Goal: Transaction & Acquisition: Purchase product/service

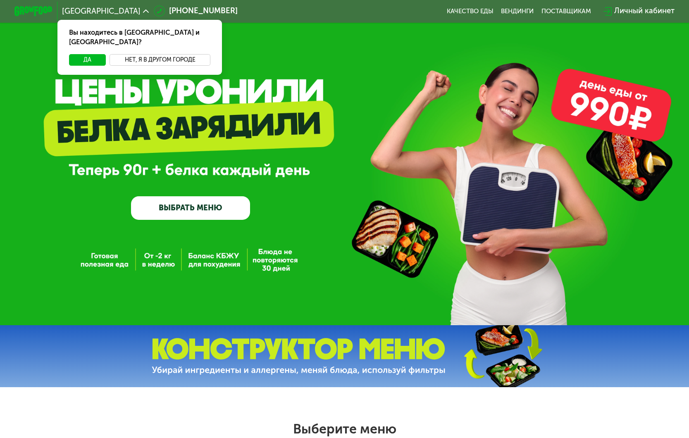
click at [149, 54] on button "Нет, я в другом городе" at bounding box center [160, 60] width 101 height 12
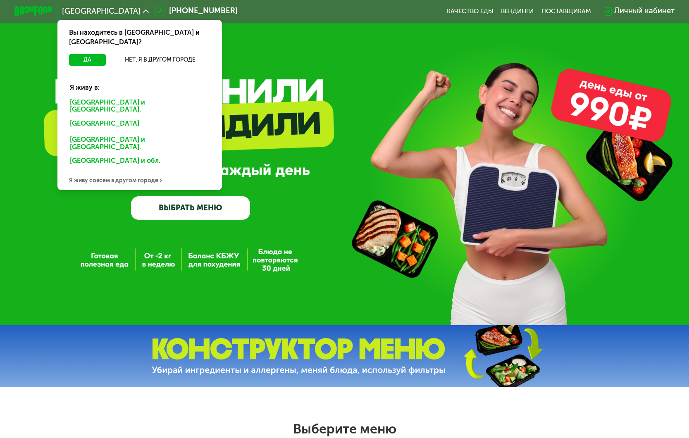
click at [83, 117] on div "[GEOGRAPHIC_DATA] и [GEOGRAPHIC_DATA]." at bounding box center [137, 124] width 149 height 15
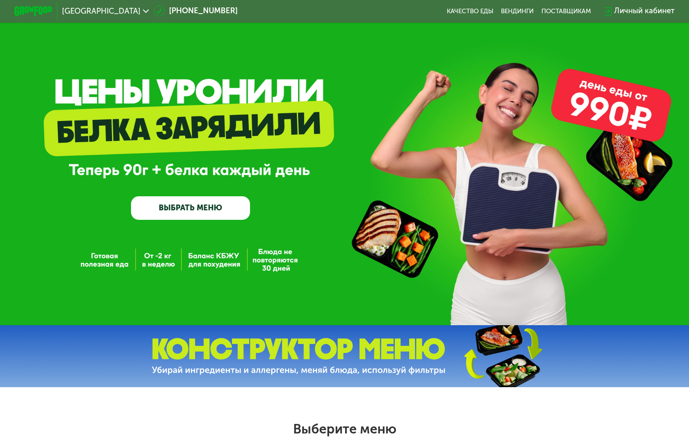
click at [188, 210] on link "ВЫБРАТЬ МЕНЮ" at bounding box center [190, 208] width 119 height 24
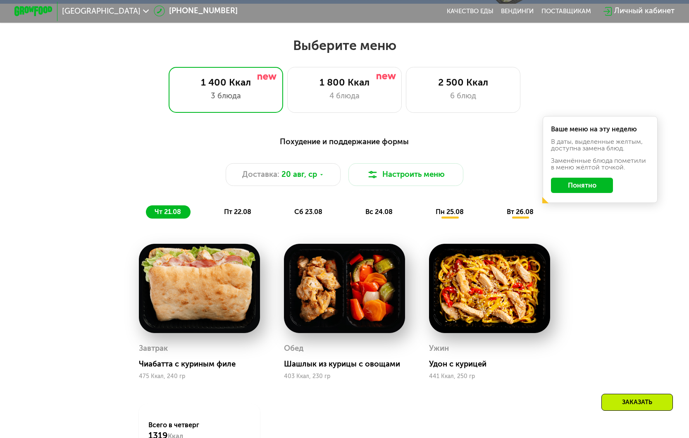
scroll to position [401, 0]
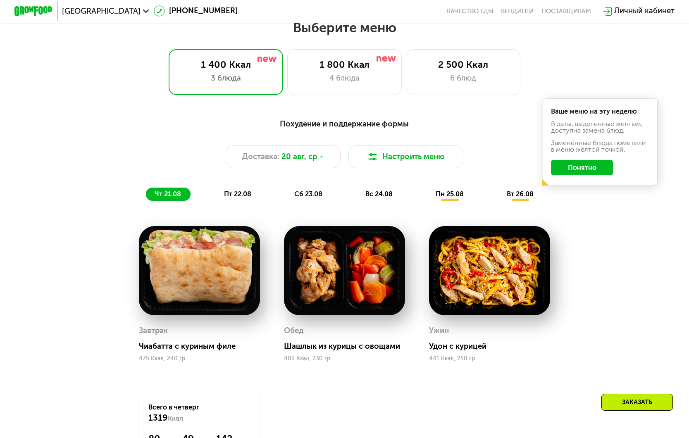
click at [579, 172] on button "Понятно" at bounding box center [582, 167] width 62 height 15
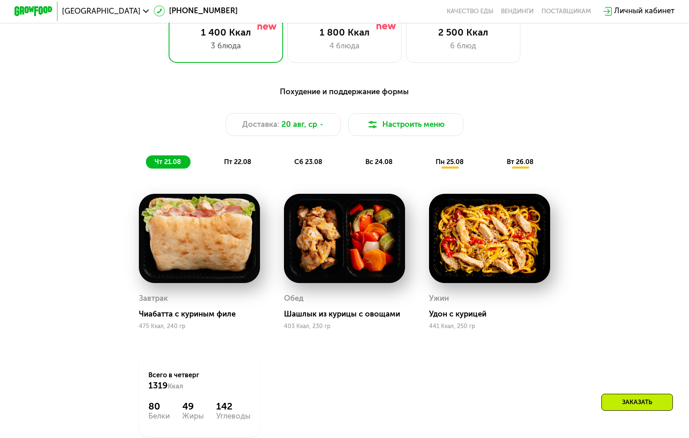
scroll to position [432, 0]
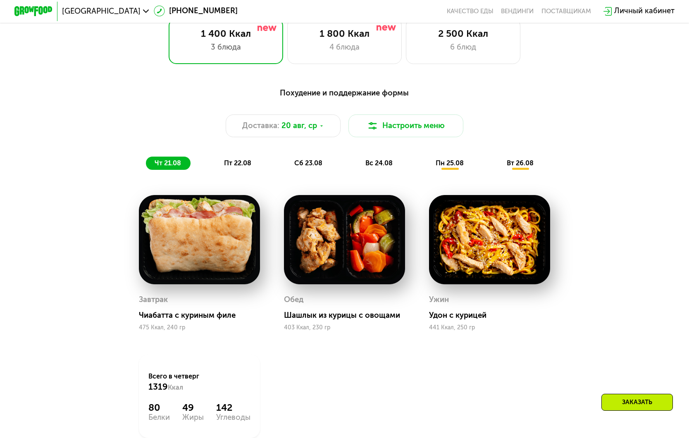
click at [243, 166] on span "пт 22.08" at bounding box center [237, 163] width 27 height 8
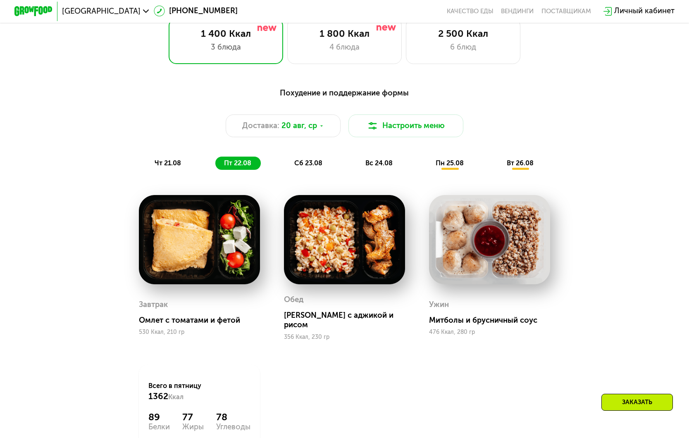
click at [303, 163] on span "сб 23.08" at bounding box center [308, 163] width 28 height 8
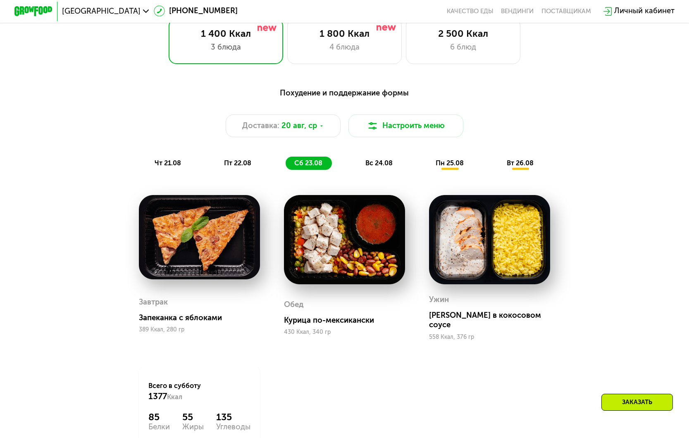
click at [427, 169] on div "вс 24.08" at bounding box center [450, 163] width 46 height 13
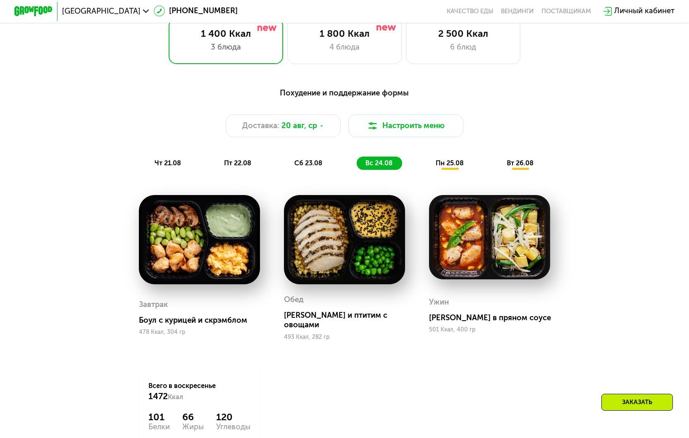
click at [178, 165] on span "чт 21.08" at bounding box center [168, 163] width 26 height 8
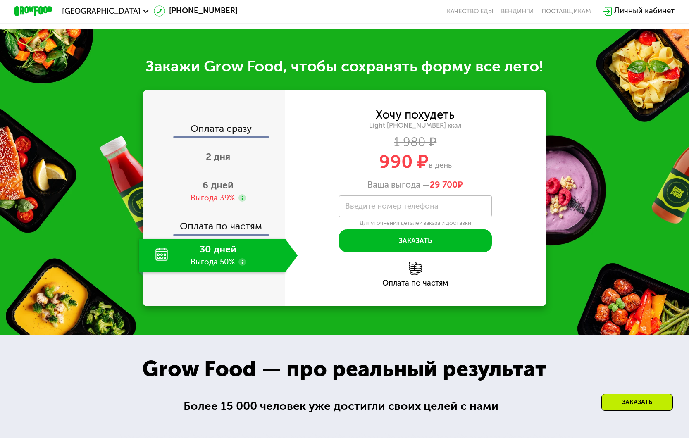
scroll to position [907, 0]
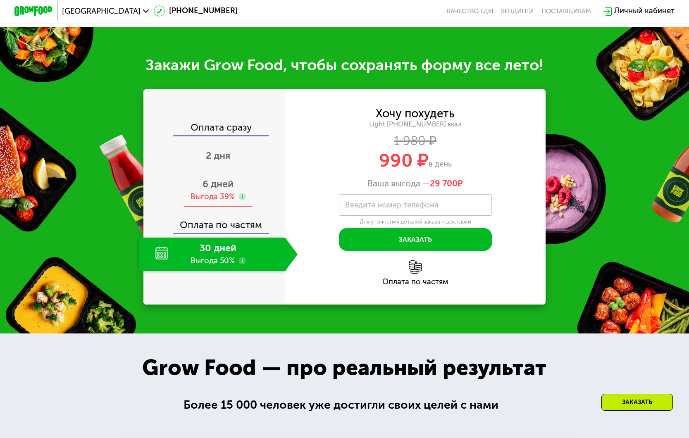
click at [216, 190] on span "6 дней" at bounding box center [217, 184] width 31 height 12
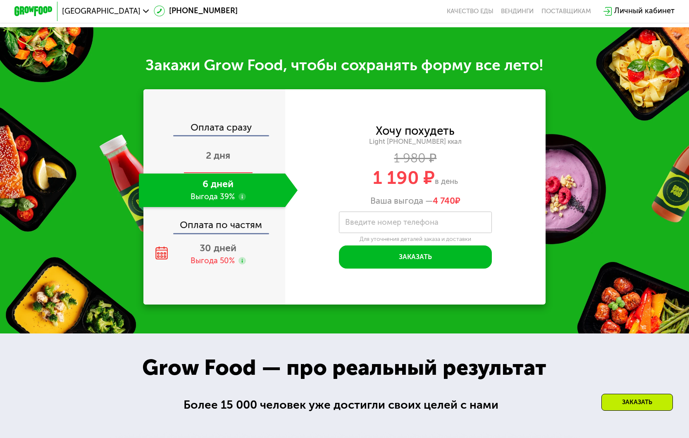
click at [220, 161] on span "2 дня" at bounding box center [218, 156] width 24 height 12
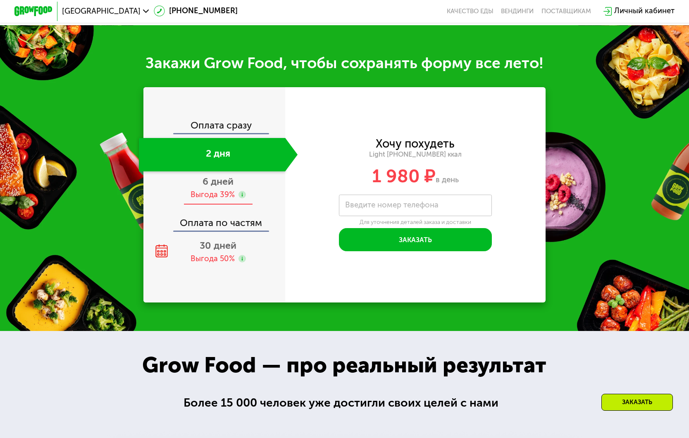
click at [213, 187] on span "6 дней" at bounding box center [217, 182] width 31 height 12
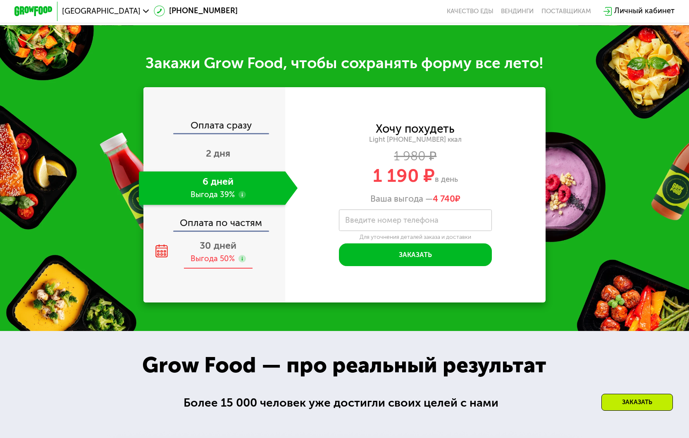
scroll to position [907, 0]
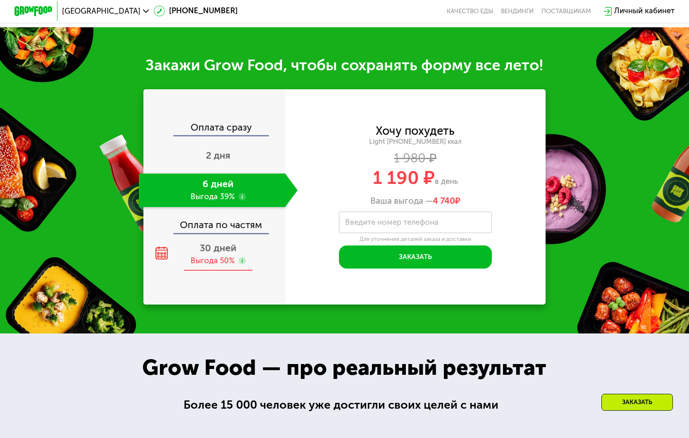
click at [217, 267] on div "Выгода 50%" at bounding box center [213, 261] width 44 height 11
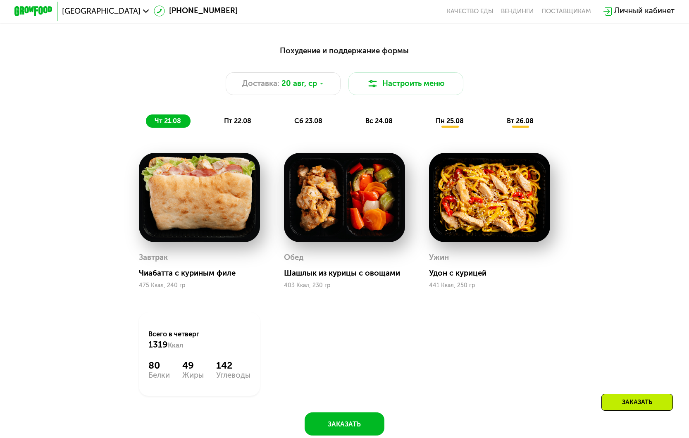
scroll to position [474, 0]
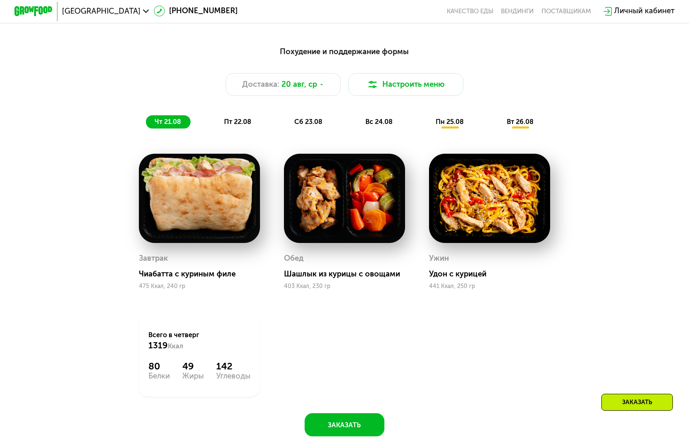
click at [248, 123] on span "пт 22.08" at bounding box center [237, 122] width 27 height 8
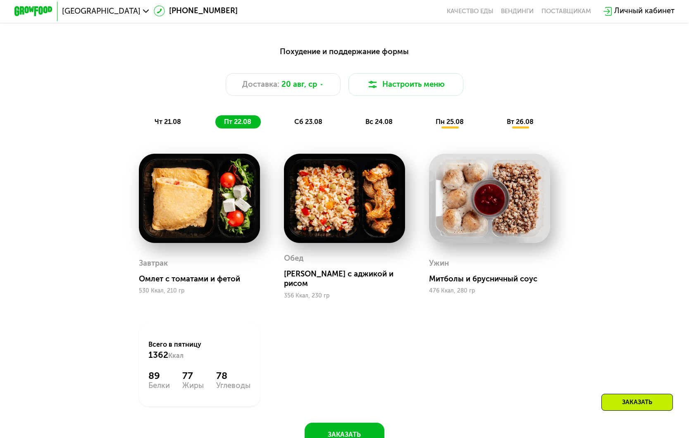
click at [164, 123] on span "чт 21.08" at bounding box center [168, 122] width 26 height 8
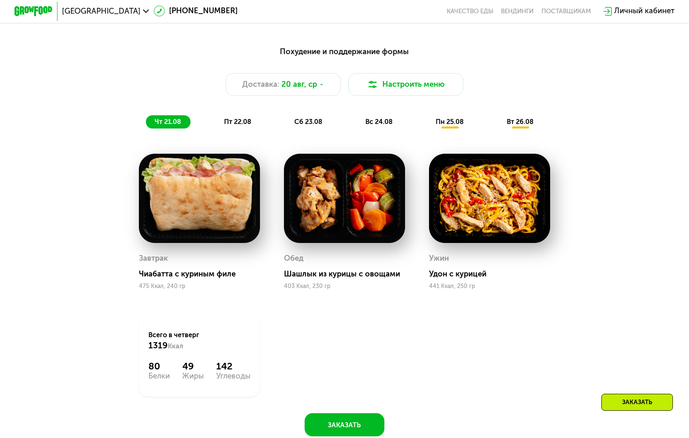
click at [240, 123] on span "пт 22.08" at bounding box center [237, 122] width 27 height 8
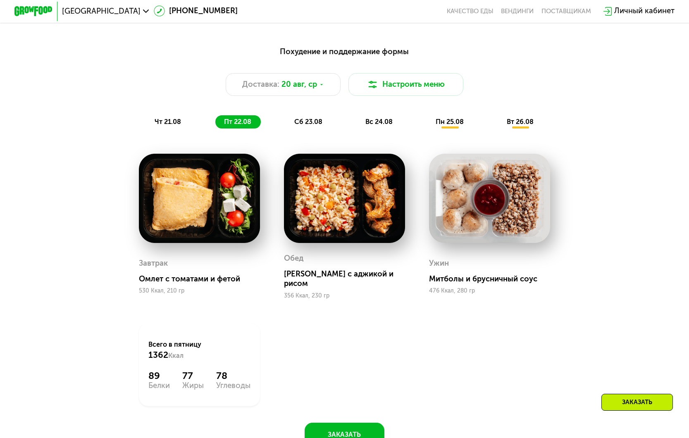
click at [300, 124] on span "сб 23.08" at bounding box center [308, 122] width 28 height 8
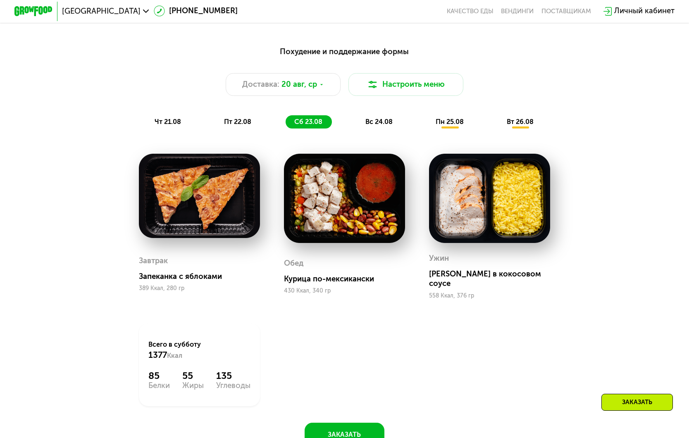
click at [377, 125] on span "вс 24.08" at bounding box center [378, 122] width 27 height 8
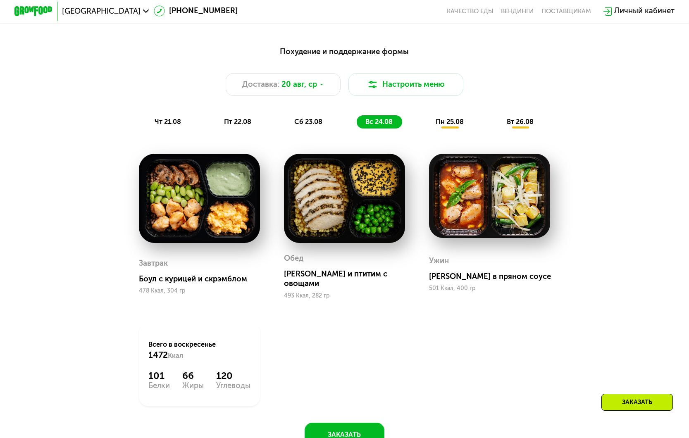
click at [445, 126] on span "пн 25.08" at bounding box center [450, 122] width 28 height 8
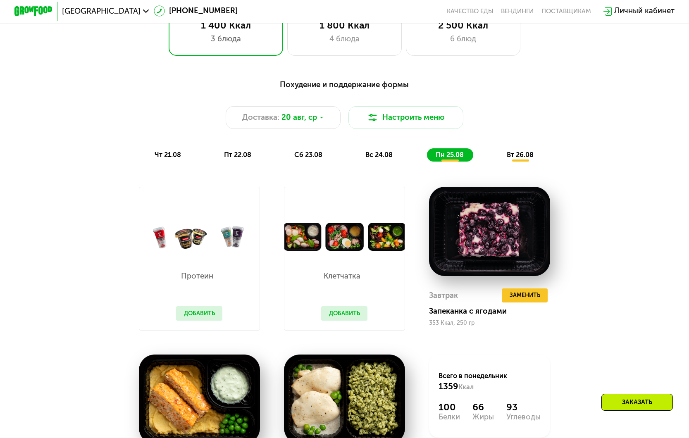
scroll to position [439, 0]
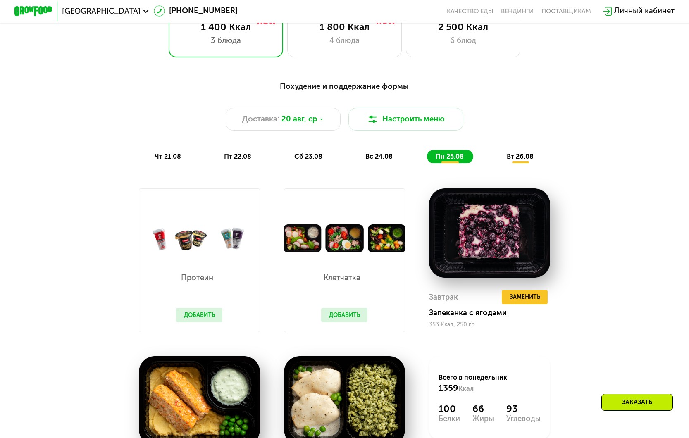
click at [525, 160] on span "вт 26.08" at bounding box center [520, 156] width 27 height 8
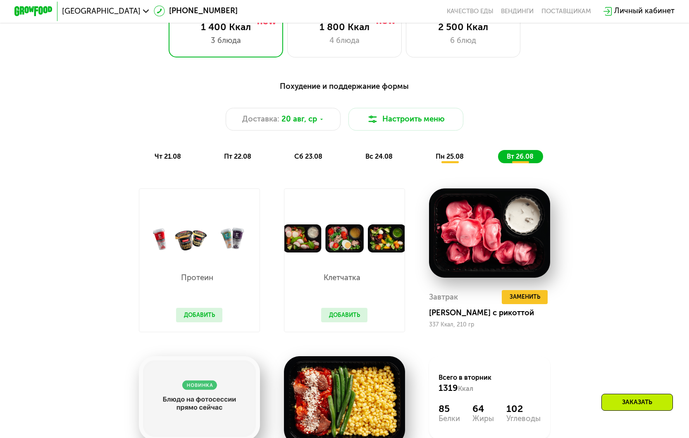
click at [175, 160] on span "чт 21.08" at bounding box center [168, 156] width 26 height 8
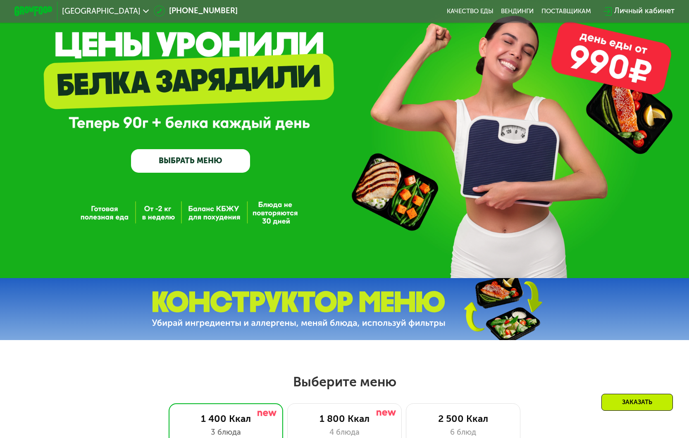
scroll to position [0, 0]
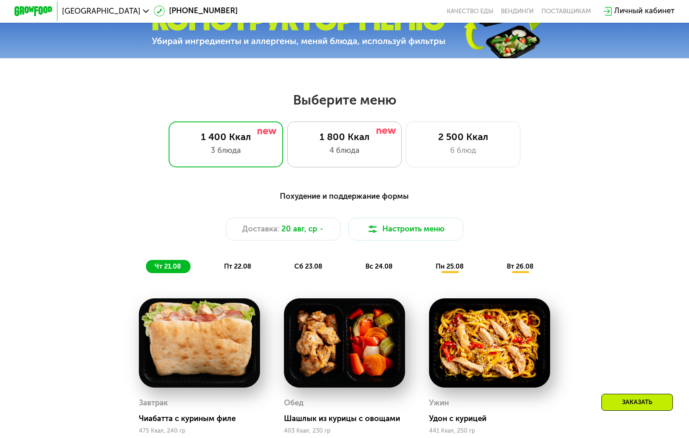
click at [406, 147] on div "1 800 Ккал 4 блюда" at bounding box center [463, 144] width 115 height 46
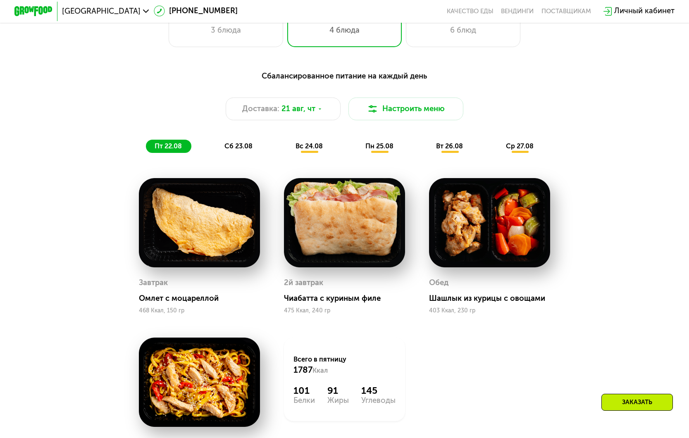
scroll to position [446, 0]
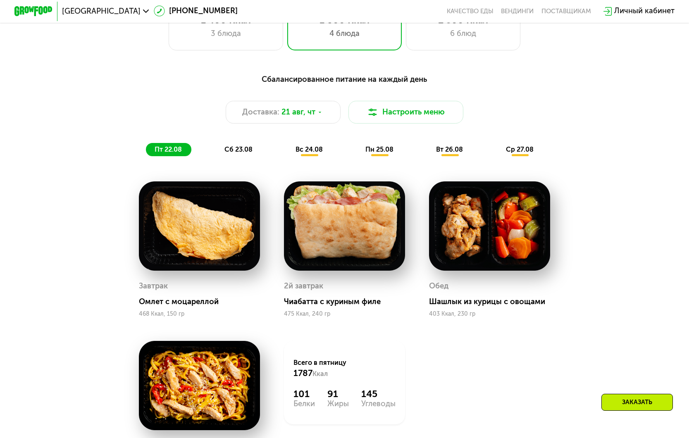
click at [231, 153] on span "сб 23.08" at bounding box center [238, 149] width 28 height 8
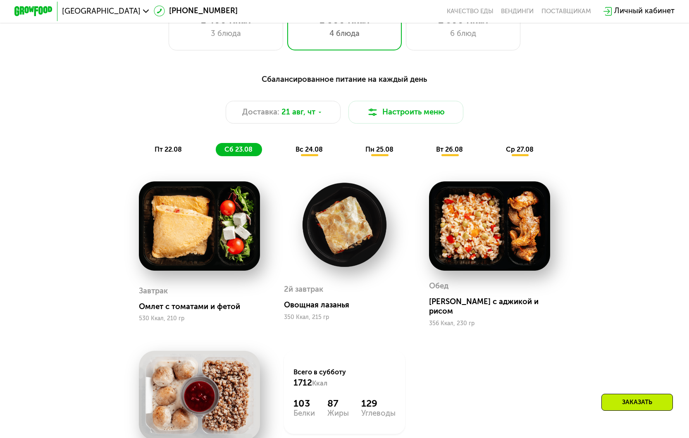
click at [305, 153] on span "вс 24.08" at bounding box center [308, 149] width 27 height 8
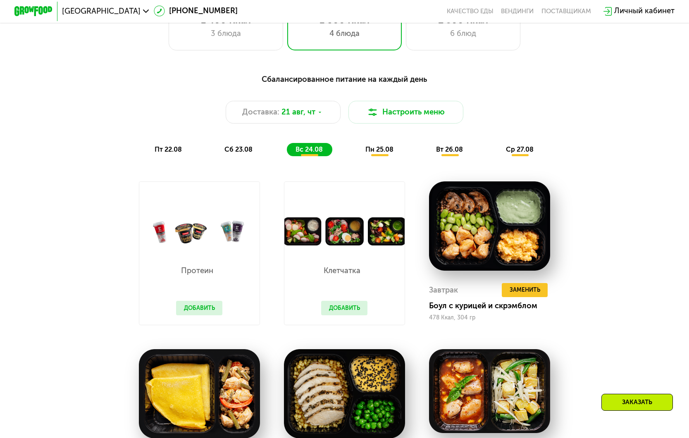
click at [224, 151] on span "сб 23.08" at bounding box center [238, 149] width 28 height 8
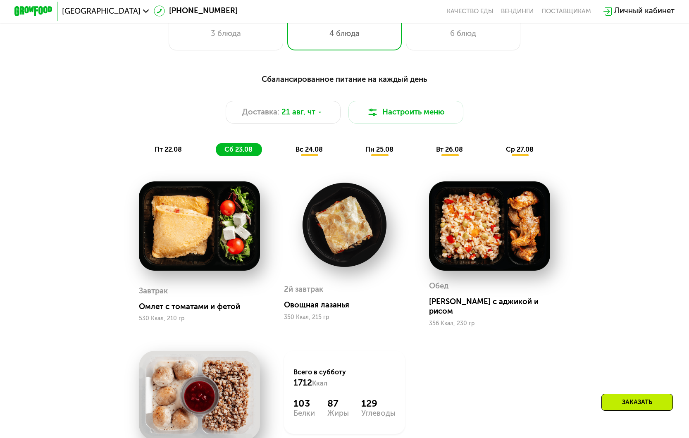
click at [160, 153] on span "пт 22.08" at bounding box center [168, 149] width 27 height 8
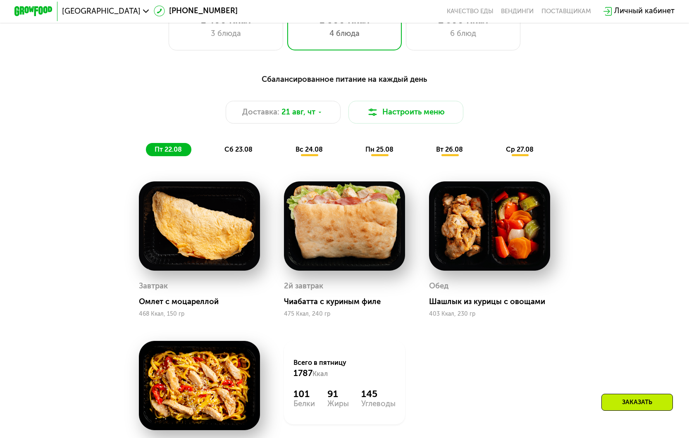
click at [238, 153] on span "сб 23.08" at bounding box center [238, 149] width 28 height 8
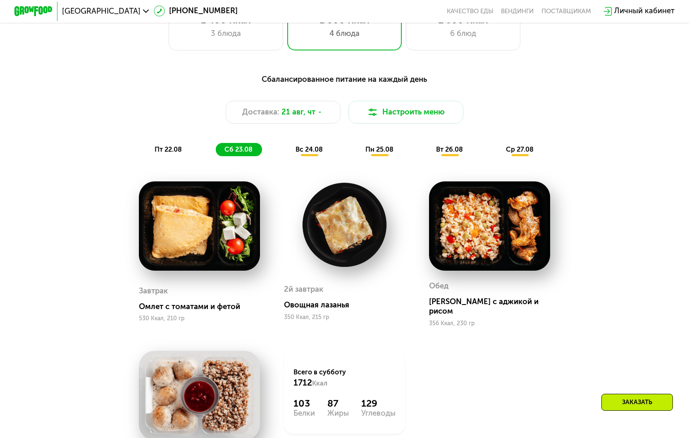
click at [314, 152] on span "вс 24.08" at bounding box center [308, 149] width 27 height 8
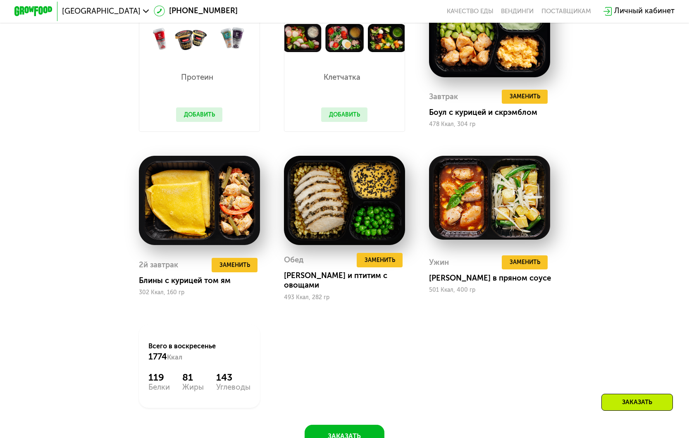
scroll to position [640, 0]
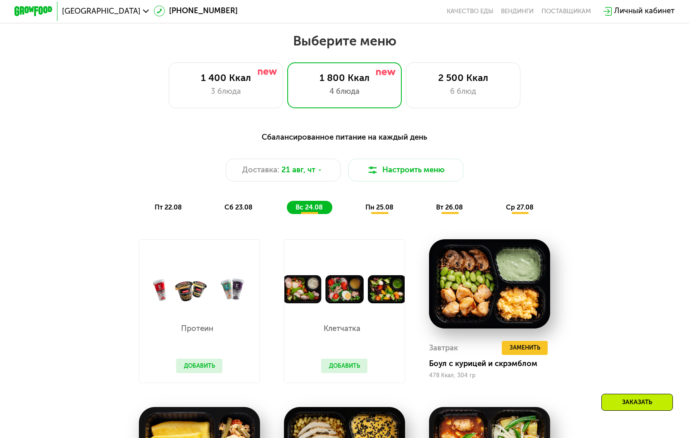
click at [383, 220] on div "Сбалансированное питание на каждый день Доставка: 21 авг, чт Настроить меню пт …" at bounding box center [344, 173] width 578 height 94
click at [386, 210] on span "пн 25.08" at bounding box center [379, 207] width 28 height 8
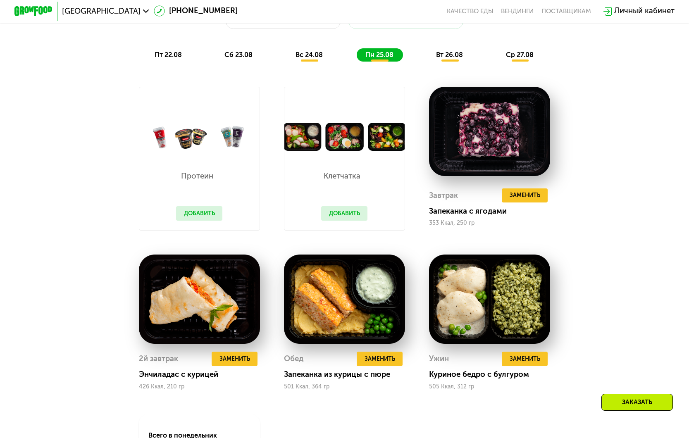
click at [453, 59] on span "вт 26.08" at bounding box center [449, 55] width 27 height 8
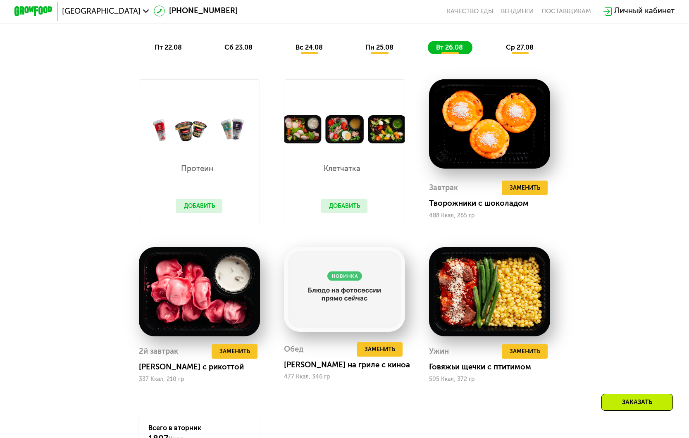
scroll to position [547, 0]
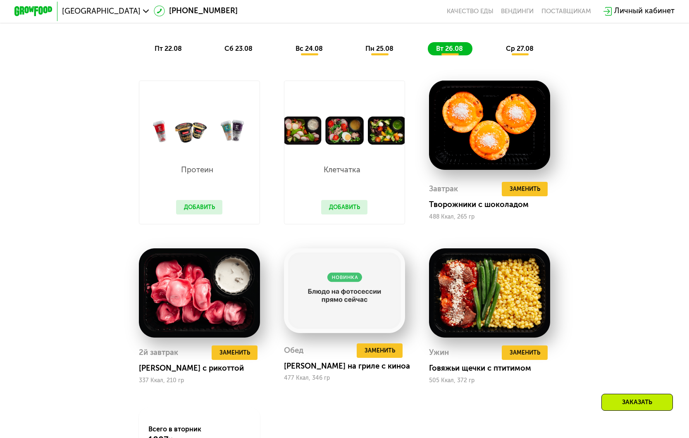
click at [527, 52] on span "ср 27.08" at bounding box center [520, 49] width 28 height 8
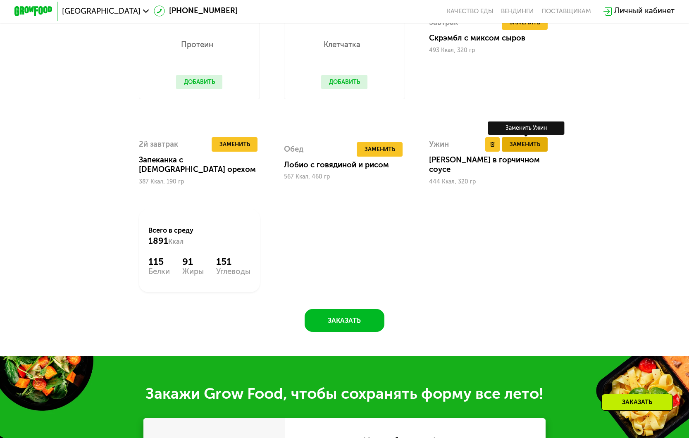
scroll to position [674, 0]
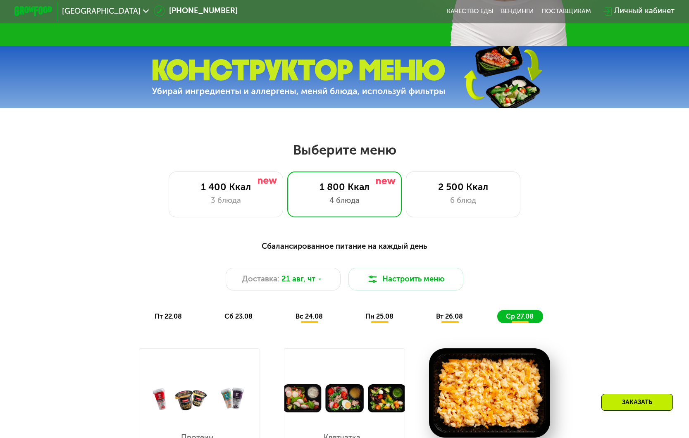
click at [168, 317] on span "пт 22.08" at bounding box center [168, 316] width 27 height 8
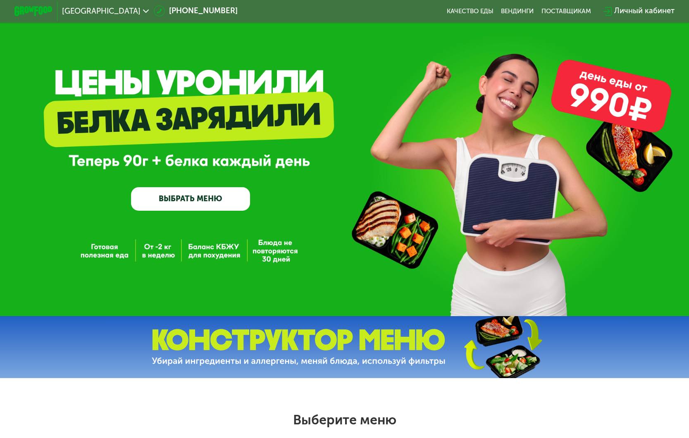
scroll to position [0, 0]
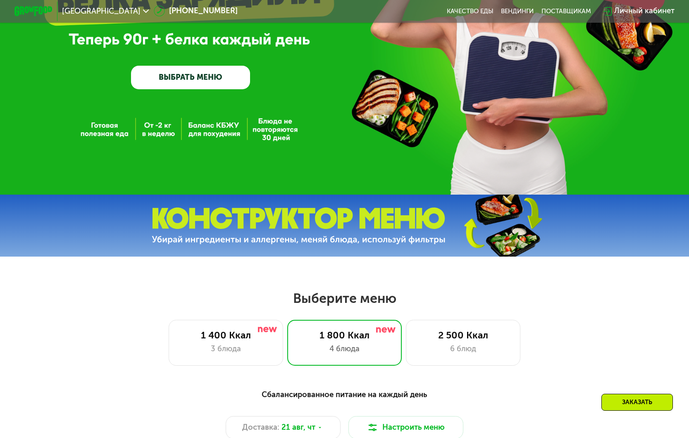
click at [184, 82] on link "ВЫБРАТЬ МЕНЮ" at bounding box center [190, 78] width 119 height 24
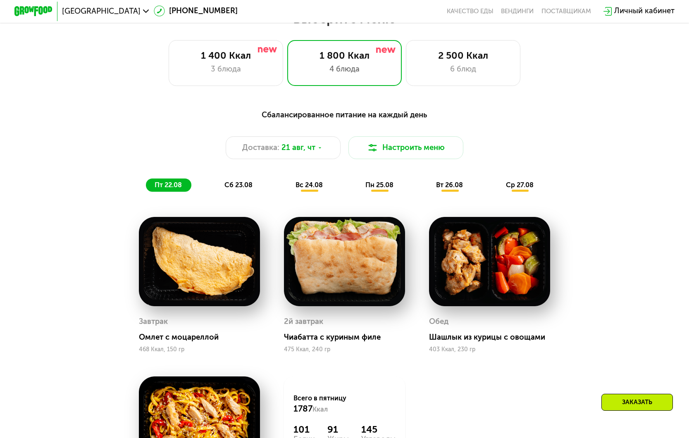
scroll to position [416, 0]
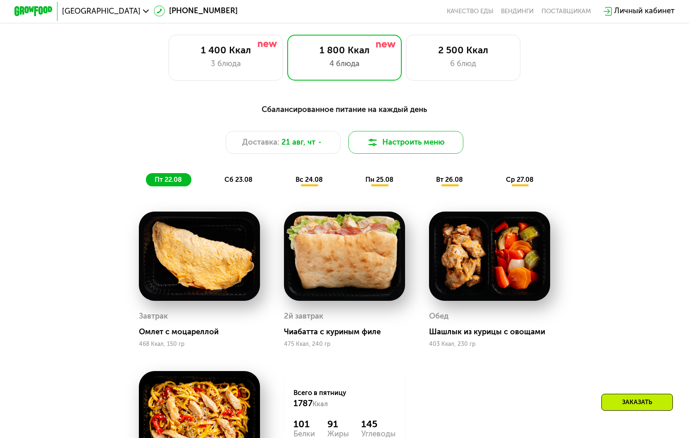
click at [383, 148] on button "Настроить меню" at bounding box center [405, 142] width 115 height 23
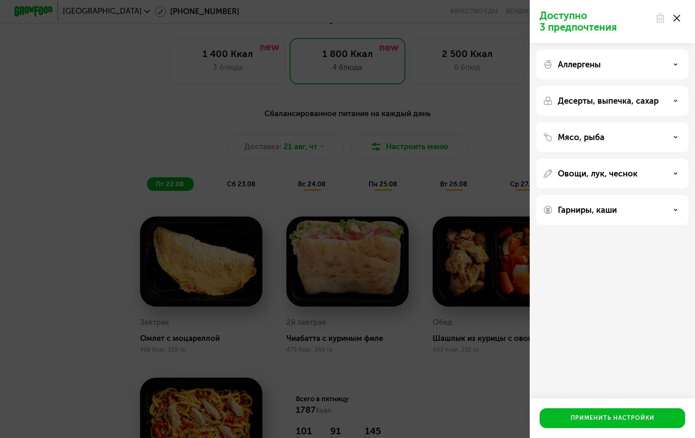
click at [606, 159] on div "Мясо, рыба" at bounding box center [612, 174] width 152 height 30
click at [631, 136] on div "Мясо, рыба" at bounding box center [612, 137] width 139 height 10
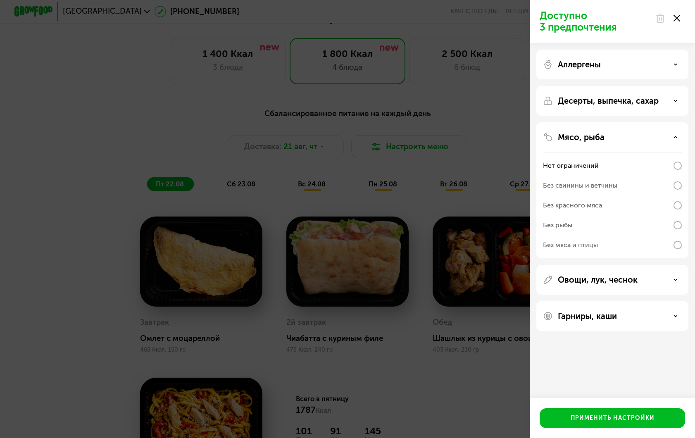
click at [591, 138] on p "Мясо, рыба" at bounding box center [581, 137] width 47 height 10
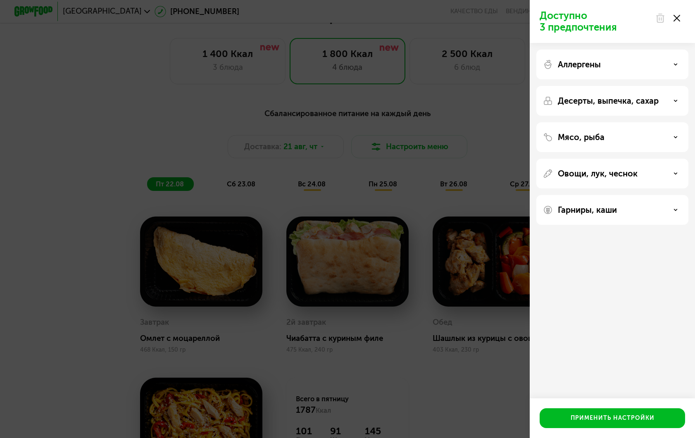
click at [675, 19] on icon at bounding box center [677, 18] width 7 height 7
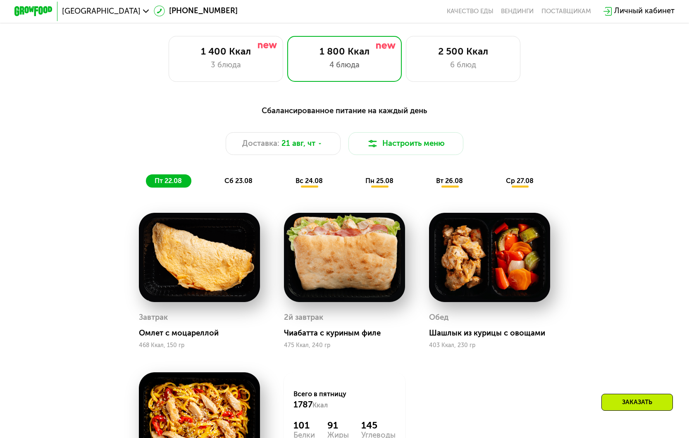
click at [287, 184] on div "сб 23.08" at bounding box center [309, 180] width 45 height 13
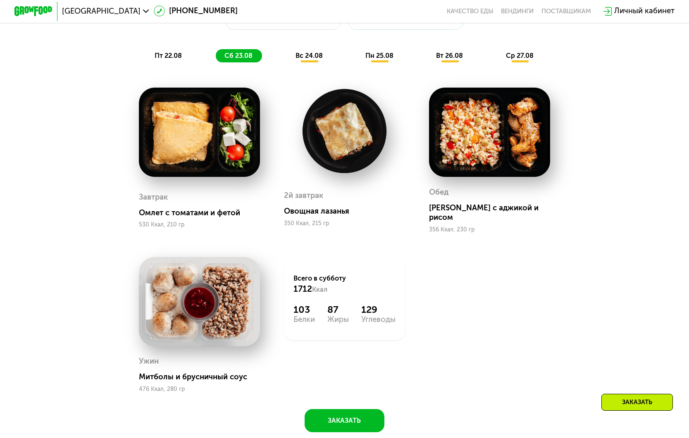
scroll to position [541, 0]
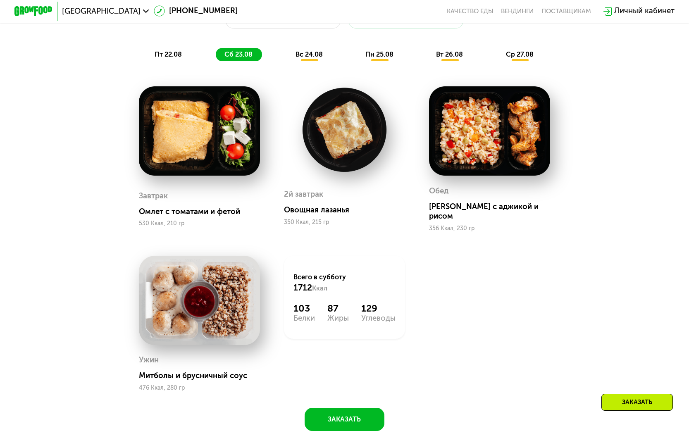
click at [312, 55] on span "вс 24.08" at bounding box center [308, 54] width 27 height 8
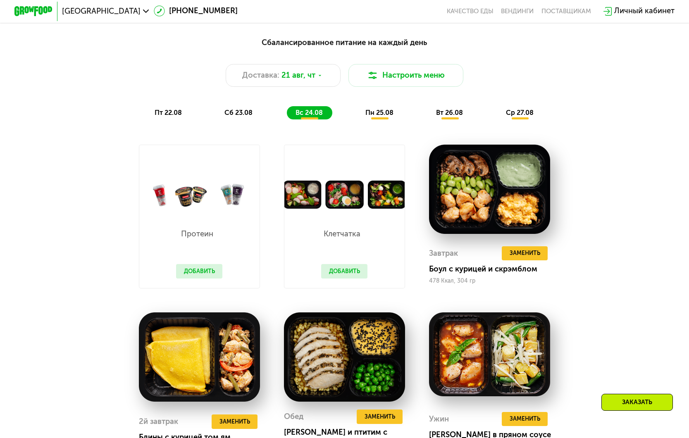
scroll to position [479, 0]
